Goal: Navigation & Orientation: Find specific page/section

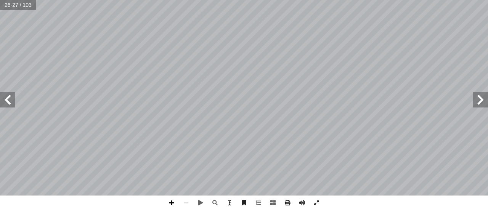
click at [172, 202] on span at bounding box center [171, 203] width 14 height 14
click at [477, 103] on span at bounding box center [480, 99] width 15 height 15
click at [6, 102] on span at bounding box center [7, 99] width 15 height 15
click at [478, 103] on span at bounding box center [480, 99] width 15 height 15
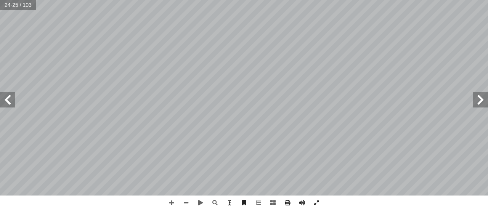
click at [478, 103] on span at bounding box center [480, 99] width 15 height 15
click at [479, 102] on span at bounding box center [480, 99] width 15 height 15
click at [9, 104] on span at bounding box center [7, 99] width 15 height 15
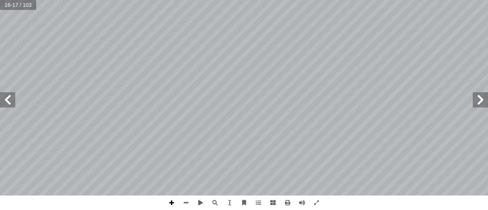
click at [170, 201] on span at bounding box center [171, 203] width 14 height 14
